Goal: Check status: Check status

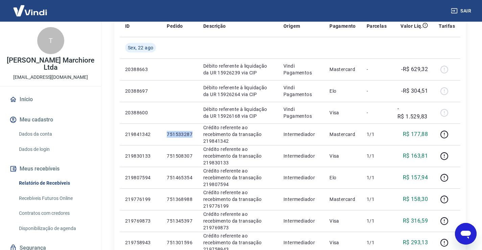
scroll to position [26, 0]
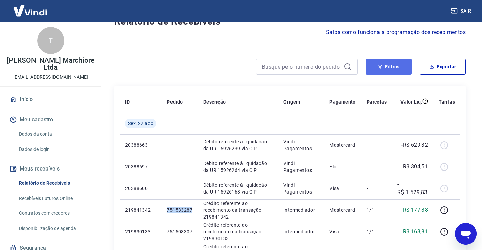
click at [402, 67] on button "Filtros" at bounding box center [389, 67] width 46 height 16
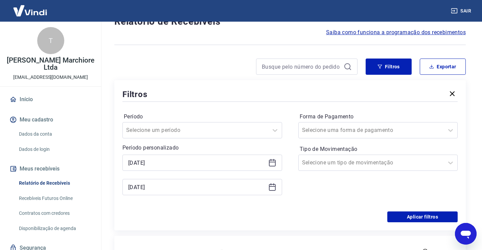
click at [270, 166] on icon at bounding box center [272, 163] width 8 height 8
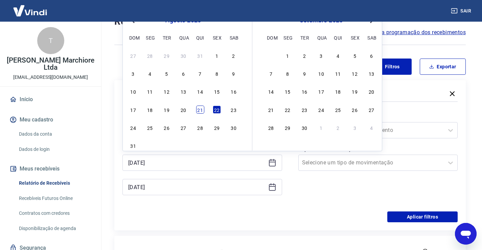
click at [200, 109] on div "21" at bounding box center [200, 110] width 8 height 8
type input "[DATE]"
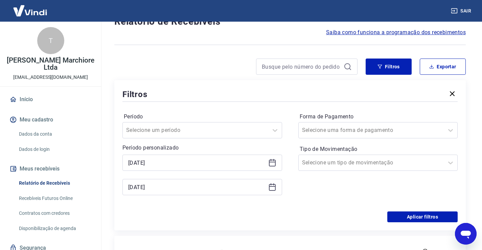
click at [274, 188] on icon at bounding box center [272, 187] width 8 height 8
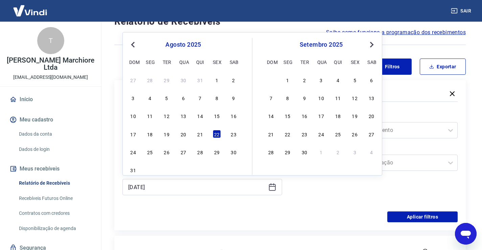
drag, startPoint x: 200, startPoint y: 135, endPoint x: 253, endPoint y: 196, distance: 81.5
click at [199, 135] on div "21" at bounding box center [200, 134] width 8 height 8
type input "[DATE]"
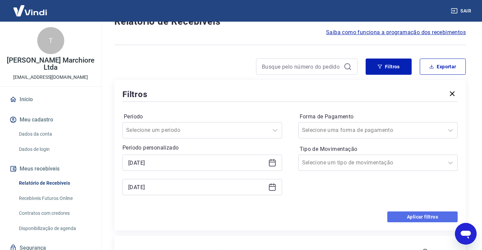
click at [402, 216] on button "Aplicar filtros" at bounding box center [423, 217] width 70 height 11
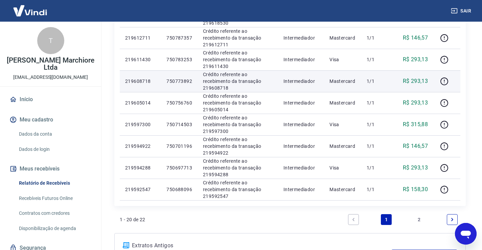
scroll to position [395, 0]
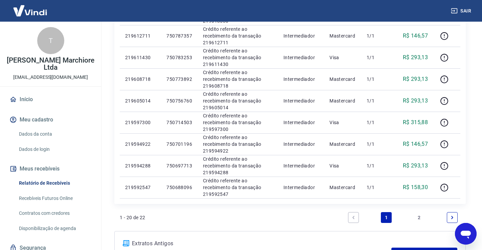
click at [418, 218] on link "2" at bounding box center [419, 217] width 11 height 11
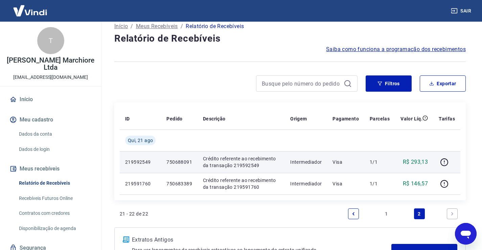
scroll to position [11, 0]
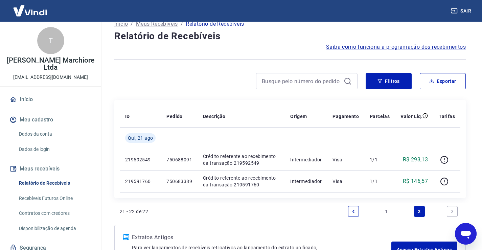
click at [388, 213] on link "1" at bounding box center [386, 211] width 11 height 11
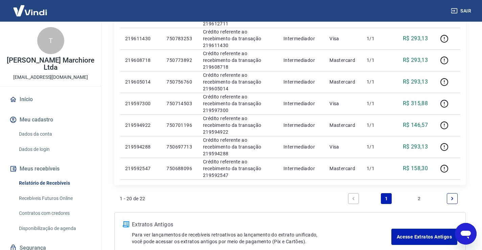
scroll to position [417, 0]
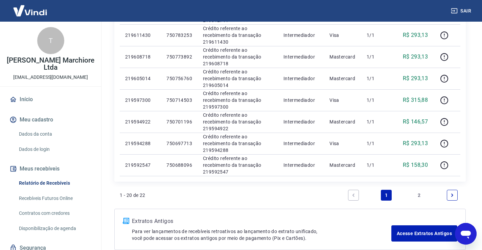
click at [419, 195] on link "2" at bounding box center [419, 195] width 11 height 11
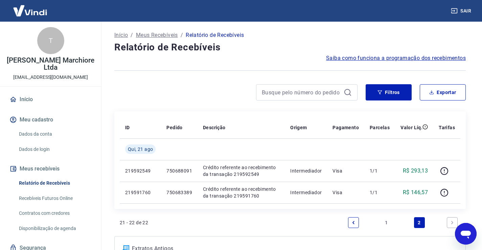
click at [388, 222] on link "1" at bounding box center [386, 222] width 11 height 11
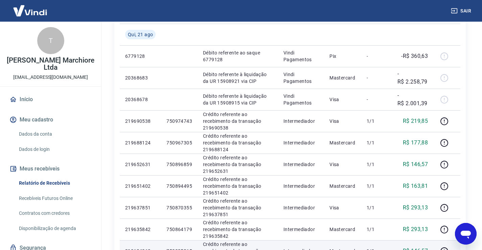
scroll to position [113, 0]
